Goal: Register for event/course

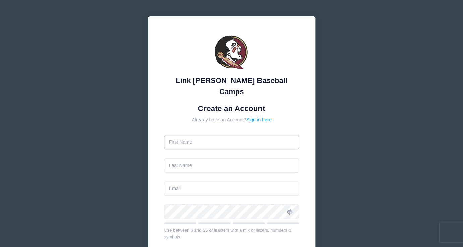
click at [215, 135] on input "text" at bounding box center [231, 142] width 135 height 14
type input "Carlos"
click at [209, 158] on input "text" at bounding box center [231, 165] width 135 height 14
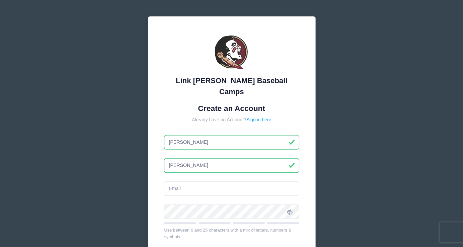
type input "Gutierrez"
click at [109, 164] on div "Link Jarrett Baseball Camps Create an Account Already have an Account? Sign in …" at bounding box center [231, 187] width 463 height 375
click at [182, 181] on input "email" at bounding box center [231, 188] width 135 height 14
paste input "7 pm rehearsal with client !!!!! We are STARTING EXACTLY AT 7 PM."
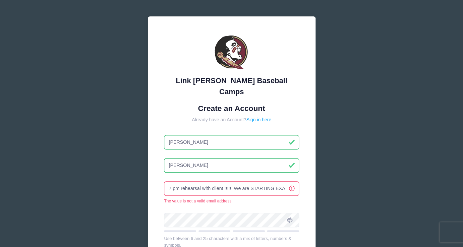
scroll to position [0, 34]
drag, startPoint x: 286, startPoint y: 177, endPoint x: 93, endPoint y: 189, distance: 194.0
click at [93, 189] on div "Link Jarrett Baseball Camps Create an Account Already have an Account? Sign in …" at bounding box center [231, 192] width 463 height 384
drag, startPoint x: 256, startPoint y: 176, endPoint x: 142, endPoint y: 174, distance: 113.9
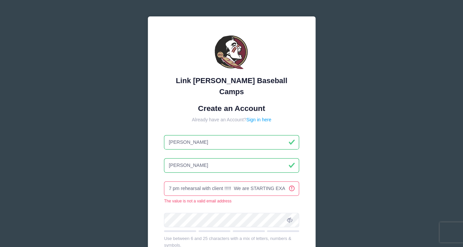
click at [164, 181] on input "7 pm rehearsal with client !!!!! We are STARTING EXACTLY AT 7 PM." at bounding box center [231, 188] width 135 height 14
type input "LY AT 7 PM."
drag, startPoint x: 222, startPoint y: 179, endPoint x: 137, endPoint y: 172, distance: 85.0
click at [164, 181] on input "LY AT 7 PM." at bounding box center [231, 188] width 135 height 14
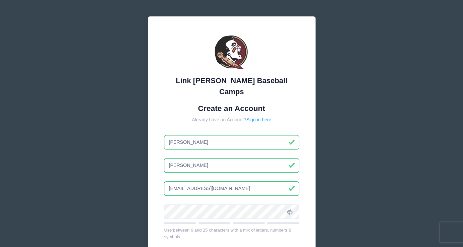
type input "[EMAIL_ADDRESS][DOMAIN_NAME]"
click at [290, 209] on icon at bounding box center [289, 211] width 5 height 5
click at [307, 195] on div "Link Jarrett Baseball Camps Create an Account Already have an Account? Sign in …" at bounding box center [231, 179] width 167 height 327
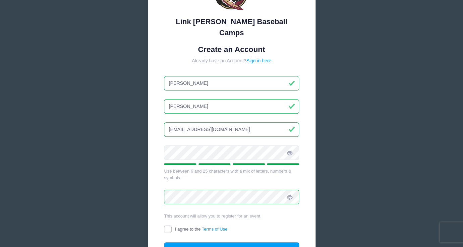
click at [165, 225] on input "I agree to the Terms of Use" at bounding box center [168, 229] width 8 height 8
checkbox input "true"
click at [216, 242] on button "Create Account" at bounding box center [231, 249] width 135 height 14
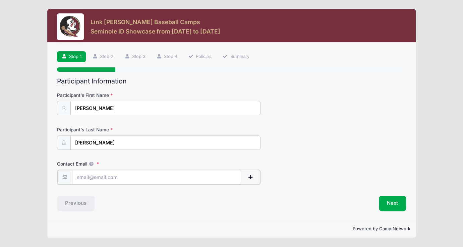
click at [137, 176] on input "Contact Email" at bounding box center [156, 177] width 169 height 14
type input "[EMAIL_ADDRESS][DOMAIN_NAME]"
click at [170, 200] on div "Previous" at bounding box center [143, 202] width 178 height 15
click at [398, 199] on button "Next" at bounding box center [391, 202] width 27 height 15
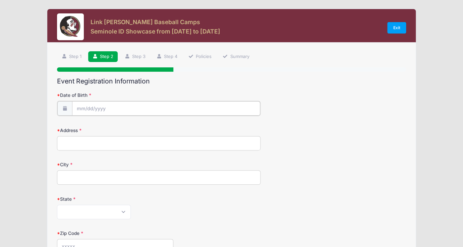
click at [162, 109] on input "Date of Birth" at bounding box center [166, 108] width 188 height 14
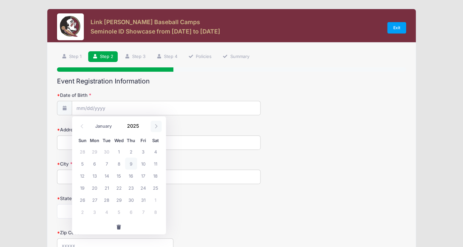
click at [157, 126] on icon at bounding box center [156, 126] width 2 height 4
click at [79, 125] on span at bounding box center [81, 126] width 11 height 11
select select "10"
click option "November" at bounding box center [0, 0] width 0 height 0
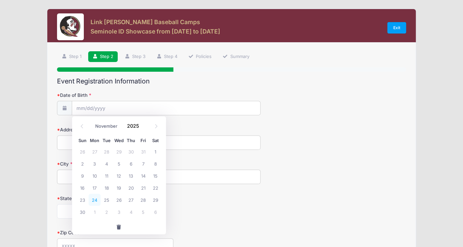
click at [95, 198] on span "24" at bounding box center [94, 200] width 12 height 12
type input "11/24/2025"
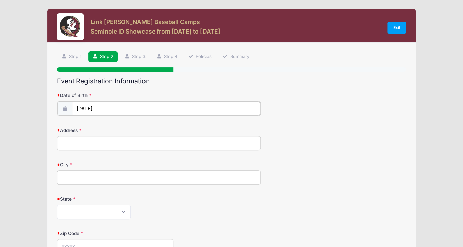
click at [100, 107] on input "11/24/2025" at bounding box center [166, 108] width 188 height 14
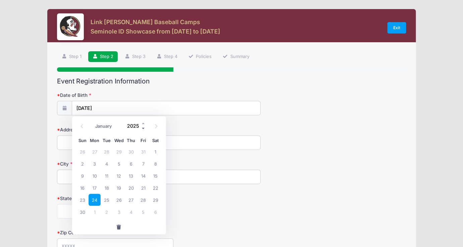
click at [143, 129] on span at bounding box center [143, 128] width 5 height 5
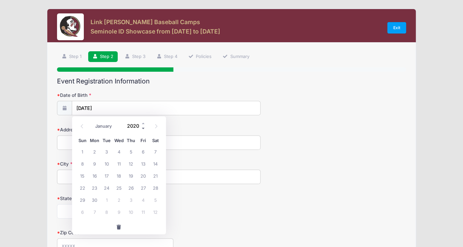
click at [143, 129] on span at bounding box center [143, 128] width 5 height 5
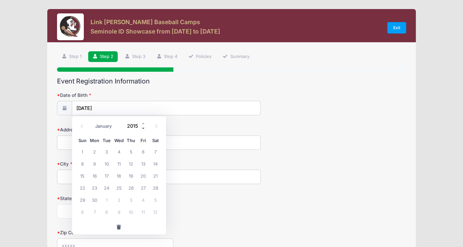
click at [143, 129] on span at bounding box center [143, 128] width 5 height 5
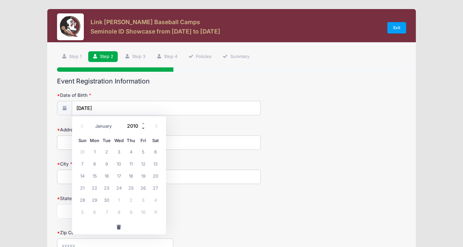
click at [143, 129] on span at bounding box center [143, 128] width 5 height 5
click at [258, 181] on input "City" at bounding box center [158, 176] width 203 height 14
click at [109, 107] on input "11/24/2025" at bounding box center [166, 108] width 188 height 14
click at [134, 125] on input "2025" at bounding box center [135, 126] width 22 height 10
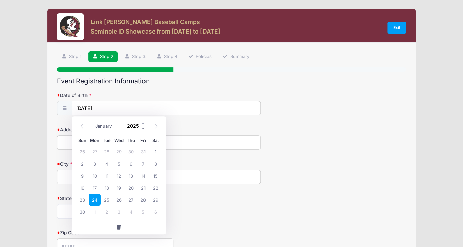
click at [141, 131] on span at bounding box center [143, 128] width 5 height 5
click at [136, 126] on input "2022" at bounding box center [135, 126] width 22 height 10
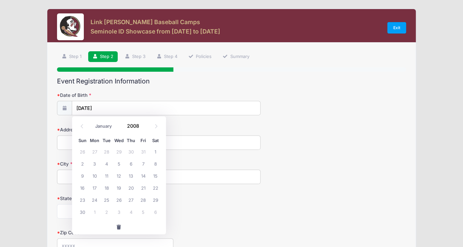
click at [278, 166] on div "City" at bounding box center [231, 171] width 348 height 23
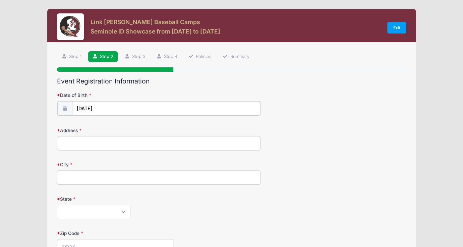
click at [96, 107] on input "11/24/2025" at bounding box center [166, 108] width 188 height 14
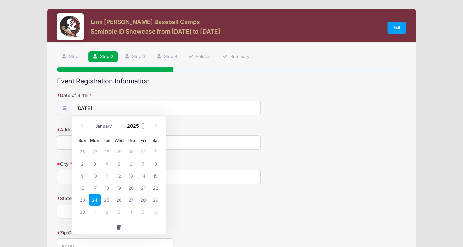
click at [135, 130] on input "2025" at bounding box center [135, 126] width 22 height 10
click at [137, 130] on input "2008" at bounding box center [135, 126] width 22 height 10
type input "2008"
click at [153, 127] on span at bounding box center [155, 126] width 11 height 11
click at [81, 127] on icon at bounding box center [82, 126] width 4 height 4
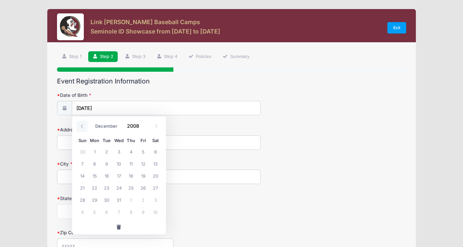
select select "10"
click at [95, 200] on span "24" at bounding box center [94, 200] width 12 height 12
type input "11/24/2008"
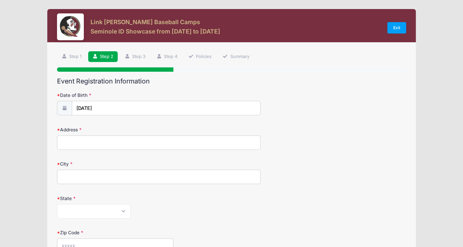
click at [124, 145] on input "Address" at bounding box center [158, 142] width 203 height 14
type input "2166 sw 130th terr"
type input "miramar"
select select "FL"
type input "33027"
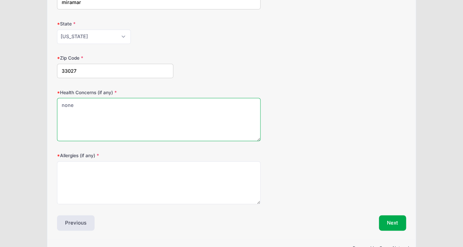
scroll to position [194, 0]
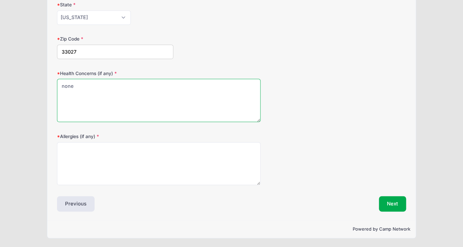
type textarea "none"
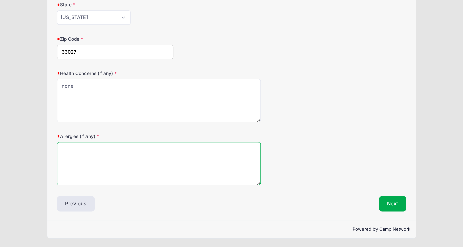
click at [215, 160] on textarea "Allergies (if any)" at bounding box center [158, 163] width 203 height 43
type textarea "none"
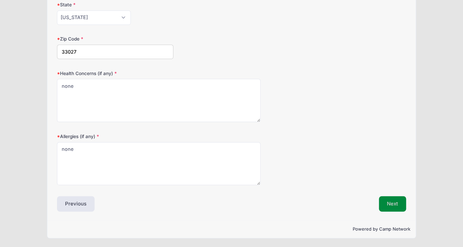
click at [392, 203] on button "Next" at bounding box center [391, 203] width 27 height 15
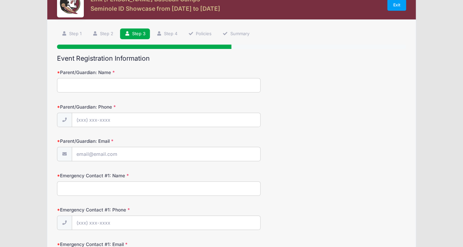
scroll to position [0, 0]
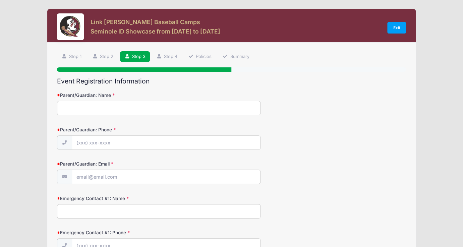
click at [161, 111] on input "Parent/Guardian: Name" at bounding box center [158, 108] width 203 height 14
type input "Eli Hernandez"
click at [148, 145] on input "Parent/Guardian: Phone" at bounding box center [166, 143] width 188 height 14
type input "(786) 493-0311"
click at [147, 177] on input "Parent/Guardian: Email" at bounding box center [166, 177] width 188 height 14
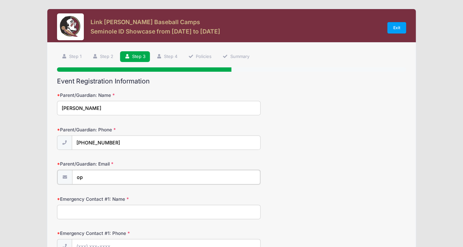
type input "o"
type input "pandabaseball24@gmail.com"
click at [129, 210] on input "Emergency Contact #1: Name" at bounding box center [158, 211] width 203 height 14
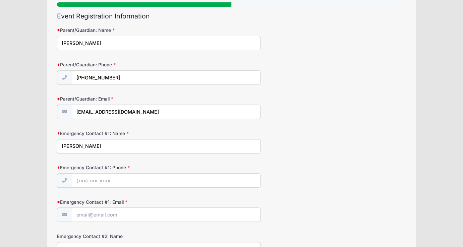
scroll to position [65, 0]
type input "Eli Hernandez"
click at [119, 179] on input "Emergency Contact #1: Phone" at bounding box center [166, 180] width 188 height 14
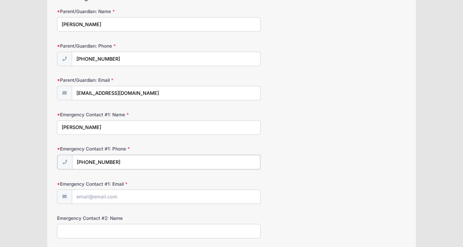
scroll to position [84, 0]
type input "(786) 493-0311"
click at [131, 192] on input "Emergency Contact #1: Email" at bounding box center [166, 196] width 188 height 14
drag, startPoint x: 147, startPoint y: 92, endPoint x: 60, endPoint y: 89, distance: 87.1
click at [72, 89] on input "pandabaseball24@gmail.com" at bounding box center [166, 93] width 188 height 14
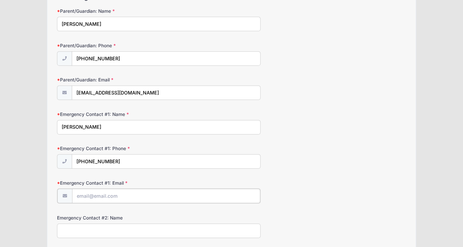
click at [112, 195] on input "Emergency Contact #1: Email" at bounding box center [166, 196] width 188 height 14
paste input "pandabaseball24@gmail.com"
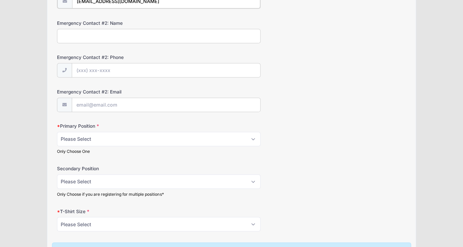
type input "pandabaseball24@gmail.com"
select select "C"
click option "C" at bounding box center [0, 0] width 0 height 0
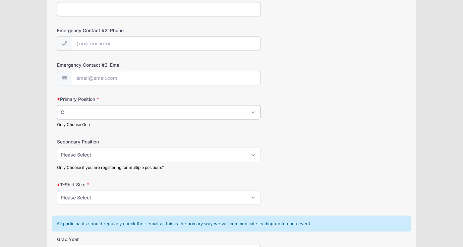
scroll to position [312, 0]
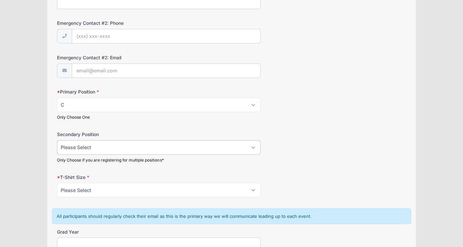
select select "3B"
click option "3B" at bounding box center [0, 0] width 0 height 0
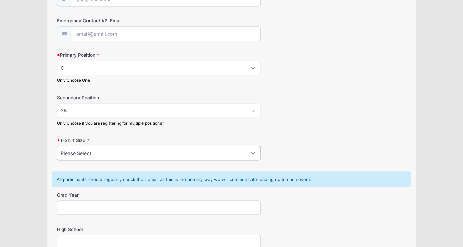
select select "L"
click option "L" at bounding box center [0, 0] width 0 height 0
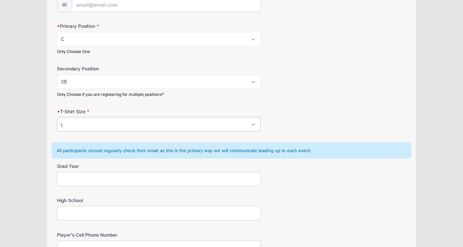
scroll to position [387, 0]
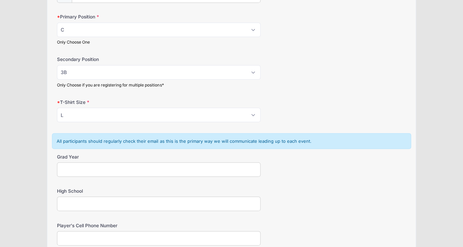
click at [115, 167] on input "Grad Year" at bounding box center [158, 169] width 203 height 14
type input "2027"
click at [114, 206] on input "High School" at bounding box center [158, 203] width 203 height 14
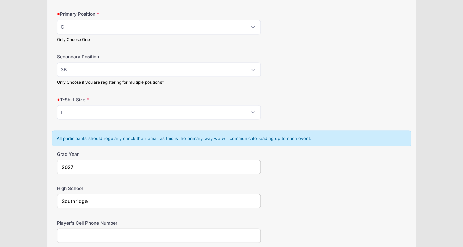
click at [62, 201] on input "Southridge" at bounding box center [158, 201] width 203 height 14
click at [122, 197] on input "Miami Southridge" at bounding box center [158, 201] width 203 height 14
click at [119, 199] on input "Miami Southridge" at bounding box center [158, 201] width 203 height 14
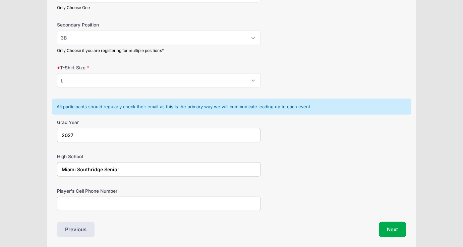
scroll to position [443, 0]
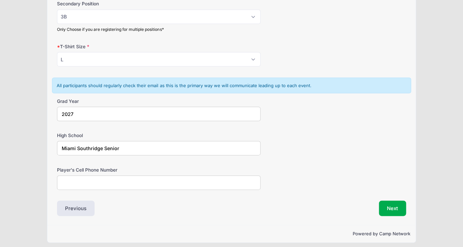
type input "Miami Southridge Senior"
click at [125, 186] on input "Player's Cell Phone Number" at bounding box center [158, 182] width 203 height 14
type input "786-498-2450"
click at [391, 206] on button "Next" at bounding box center [391, 207] width 27 height 15
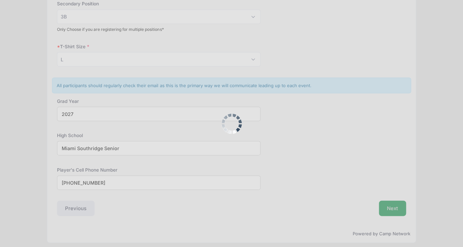
scroll to position [0, 0]
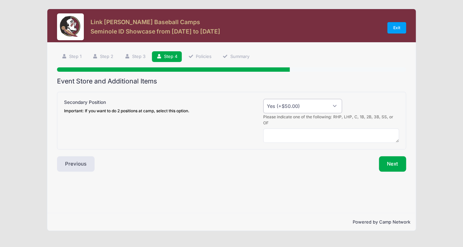
click option "Yes (+$50.00)" at bounding box center [0, 0] width 0 height 0
click at [290, 131] on textarea at bounding box center [331, 135] width 136 height 14
click at [308, 128] on textarea at bounding box center [331, 135] width 136 height 14
click option "Yes (+$50.00)" at bounding box center [0, 0] width 0 height 0
click at [392, 157] on button "Next" at bounding box center [391, 163] width 27 height 15
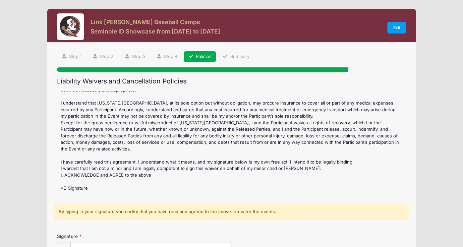
scroll to position [80, 0]
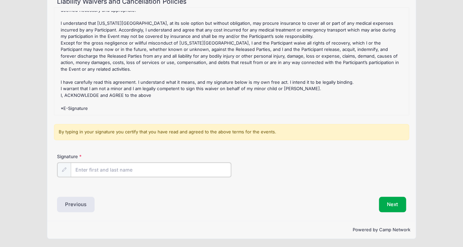
click at [169, 168] on input "Signature" at bounding box center [151, 169] width 160 height 14
type input "c"
type input "[PERSON_NAME]"
click at [395, 209] on button "Next" at bounding box center [391, 203] width 27 height 15
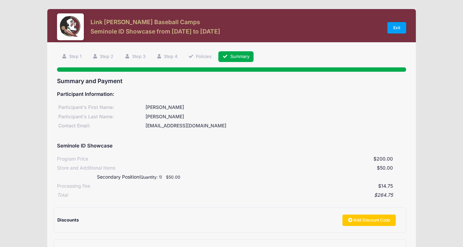
scroll to position [89, 0]
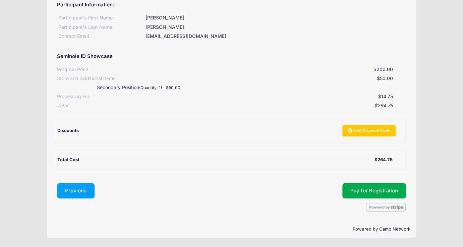
click at [73, 188] on button "Previous" at bounding box center [76, 190] width 38 height 15
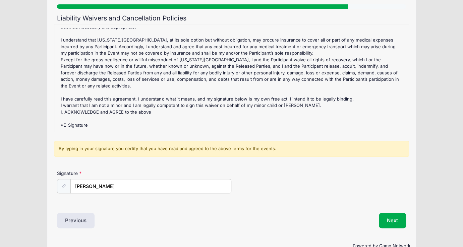
scroll to position [80, 0]
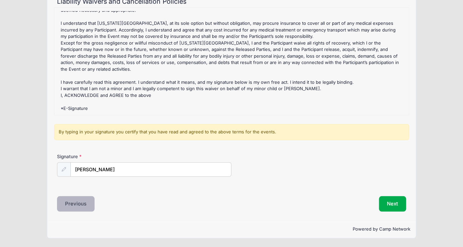
click at [72, 199] on button "Previous" at bounding box center [76, 203] width 38 height 15
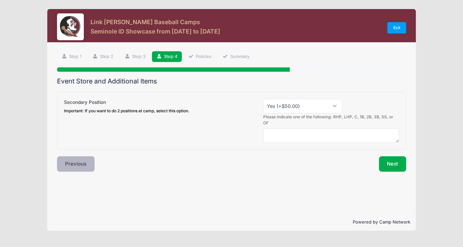
click at [75, 157] on button "Previous" at bounding box center [76, 163] width 38 height 15
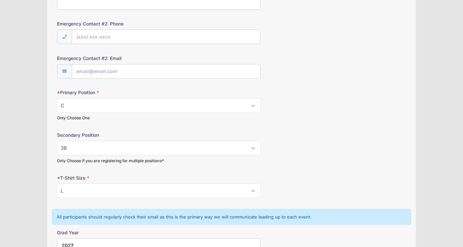
scroll to position [311, 0]
click at [158, 160] on div "Only Choose if you are registering for multiple positions*" at bounding box center [158, 161] width 203 height 6
select select "RHP"
click option "RHP" at bounding box center [0, 0] width 0 height 0
select select
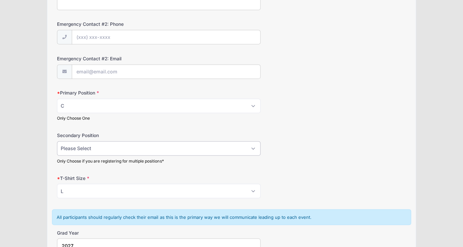
click option "Please Select" at bounding box center [0, 0] width 0 height 0
click at [157, 120] on div "Only Choose One" at bounding box center [158, 118] width 203 height 6
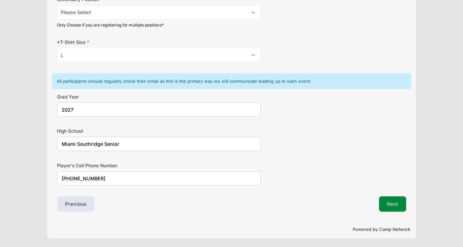
click at [388, 202] on button "Next" at bounding box center [391, 203] width 27 height 15
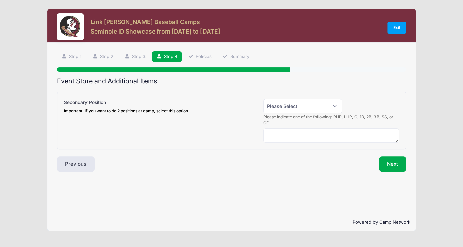
scroll to position [0, 0]
select select "0"
click option "No" at bounding box center [0, 0] width 0 height 0
click at [389, 158] on button "Next" at bounding box center [391, 163] width 27 height 15
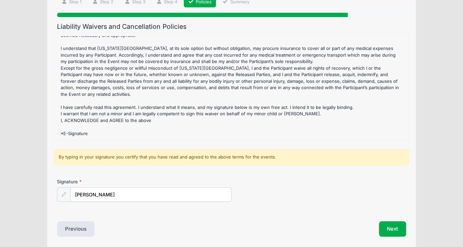
scroll to position [80, 0]
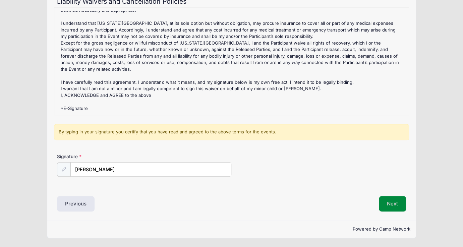
click at [390, 202] on button "Next" at bounding box center [391, 203] width 27 height 15
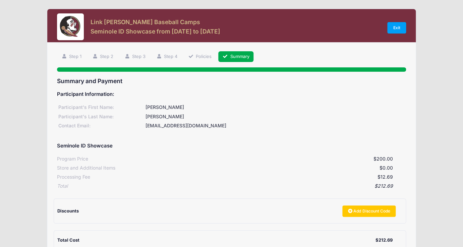
scroll to position [0, 0]
click at [278, 112] on div "Participant's First Name: Carlos Participant's Last Name: Gutierrez Contact Ema…" at bounding box center [231, 115] width 348 height 27
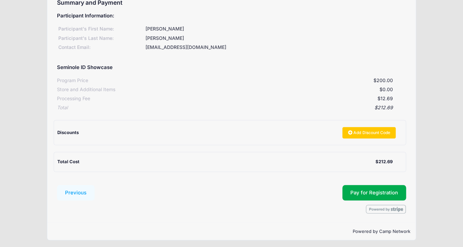
scroll to position [80, 0]
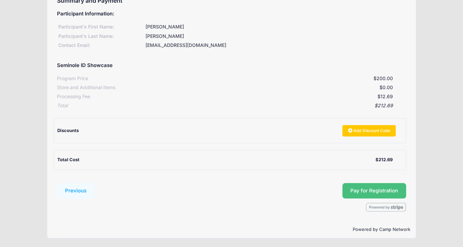
click at [380, 189] on button "Pay for Registration" at bounding box center [374, 190] width 64 height 15
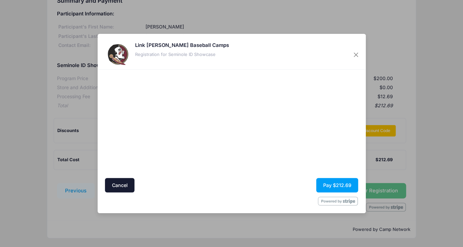
click at [310, 64] on div "Link Jarrett Baseball Camps Registration for Seminole ID Showcase" at bounding box center [231, 52] width 268 height 36
click at [339, 188] on button "Pay $212.69" at bounding box center [337, 185] width 42 height 14
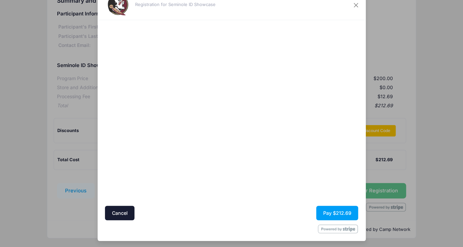
scroll to position [25, 0]
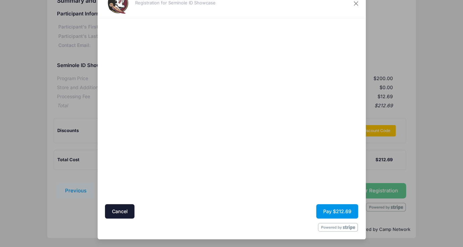
click at [335, 209] on button "Pay $212.69" at bounding box center [337, 211] width 42 height 14
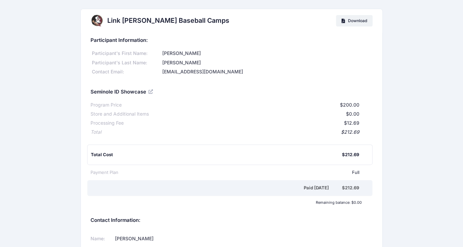
scroll to position [68, 0]
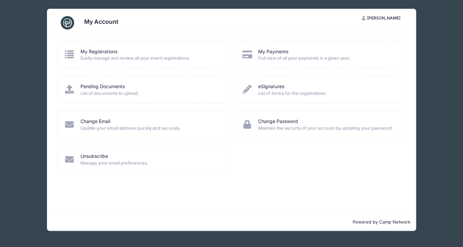
click at [105, 56] on span "Easily manage and review all your event registrations." at bounding box center [149, 58] width 139 height 7
click at [93, 49] on link "My Registrations" at bounding box center [98, 51] width 37 height 7
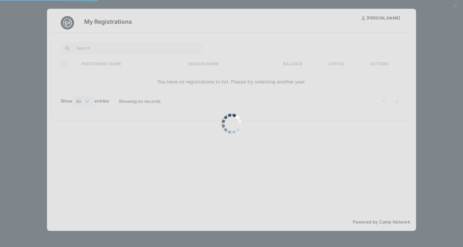
select select "50"
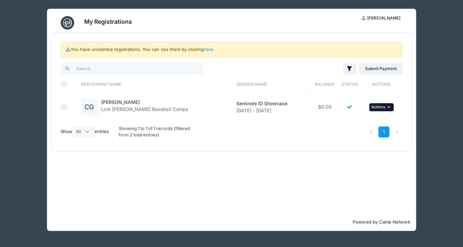
click at [387, 106] on icon "button" at bounding box center [389, 107] width 4 height 4
click at [268, 142] on div "1" at bounding box center [303, 132] width 203 height 22
click at [142, 110] on div "[PERSON_NAME] Link [PERSON_NAME] Baseball Camps" at bounding box center [144, 107] width 87 height 17
click at [381, 109] on span "Actions" at bounding box center [378, 107] width 14 height 5
click at [359, 121] on link "View Registration" at bounding box center [357, 122] width 61 height 13
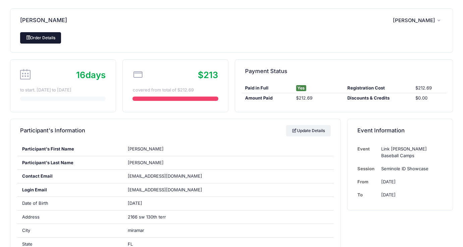
click at [32, 39] on link "Order Details" at bounding box center [40, 37] width 41 height 11
click at [438, 21] on icon "button" at bounding box center [439, 21] width 5 height 0
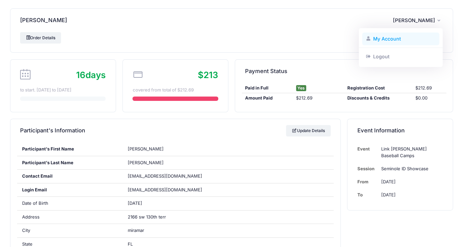
click at [400, 35] on link "My Account" at bounding box center [400, 38] width 77 height 13
